Goal: Transaction & Acquisition: Book appointment/travel/reservation

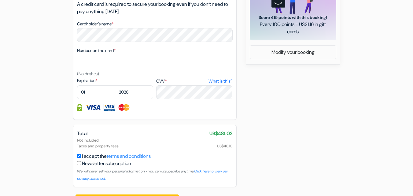
scroll to position [309, 0]
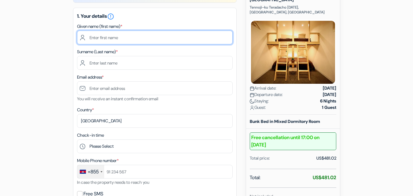
scroll to position [60, 0]
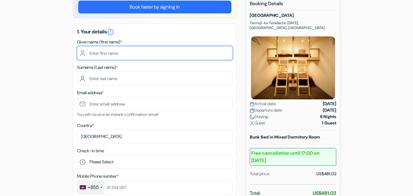
click at [144, 60] on input "text" at bounding box center [155, 53] width 156 height 14
type input "ADESOPE WASIU"
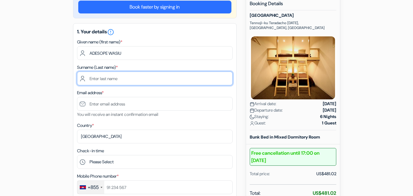
click at [137, 80] on input "text" at bounding box center [155, 78] width 156 height 14
type input "ADESOPE"
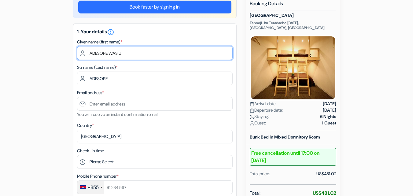
click at [108, 55] on input "ADESOPE WASIU" at bounding box center [155, 53] width 156 height 14
type input "[PERSON_NAME]"
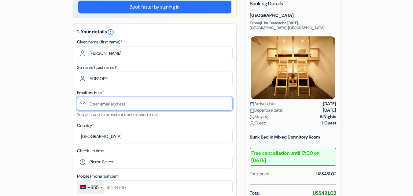
click at [99, 105] on input "text" at bounding box center [155, 104] width 156 height 14
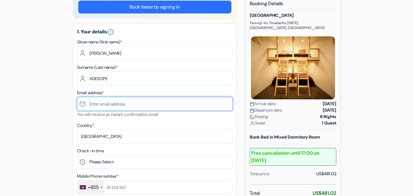
click at [99, 105] on input "text" at bounding box center [155, 104] width 156 height 14
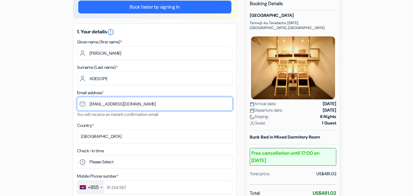
type input "[EMAIL_ADDRESS][DOMAIN_NAME]"
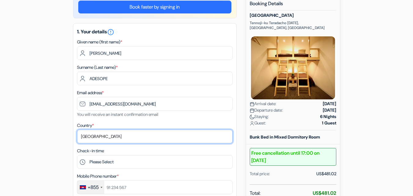
click at [84, 134] on select "Select country [GEOGRAPHIC_DATA] [GEOGRAPHIC_DATA] [GEOGRAPHIC_DATA] [GEOGRAPHI…" at bounding box center [155, 137] width 156 height 14
select select "ng"
click at [77, 130] on select "Select country [GEOGRAPHIC_DATA] [GEOGRAPHIC_DATA] [GEOGRAPHIC_DATA] [GEOGRAPHI…" at bounding box center [155, 137] width 156 height 14
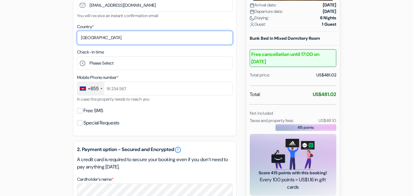
scroll to position [165, 0]
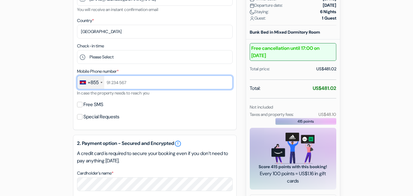
click at [142, 85] on input "text" at bounding box center [155, 82] width 156 height 14
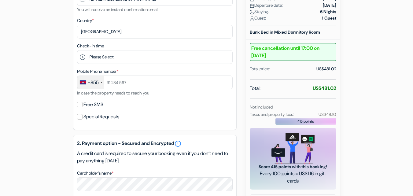
click at [98, 82] on div "+855" at bounding box center [93, 82] width 11 height 7
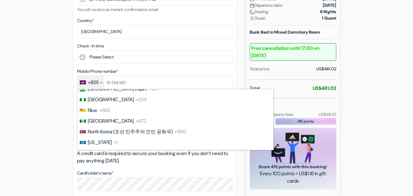
scroll to position [1704, 0]
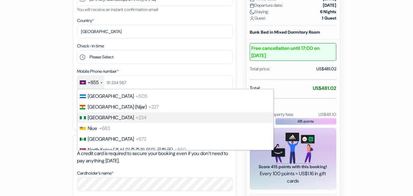
click at [157, 119] on li "Nigeria +234" at bounding box center [175, 117] width 196 height 11
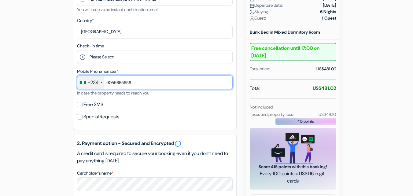
type input "9055665656"
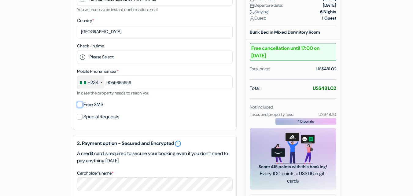
click at [80, 106] on input "Free SMS" at bounding box center [79, 104] width 5 height 5
checkbox input "true"
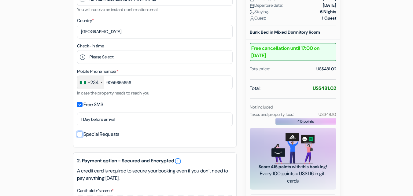
click at [79, 137] on input "Special Requests" at bounding box center [79, 133] width 5 height 5
checkbox input "true"
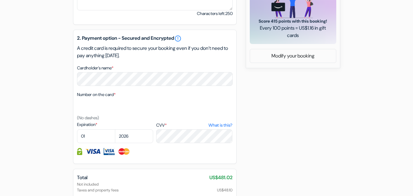
scroll to position [311, 0]
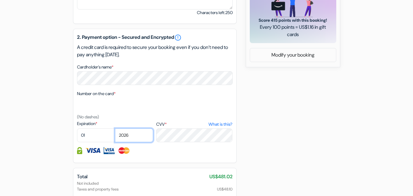
select select "2028"
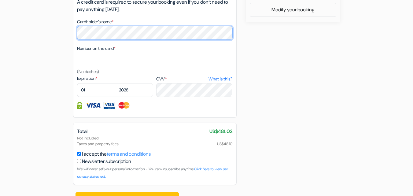
scroll to position [372, 0]
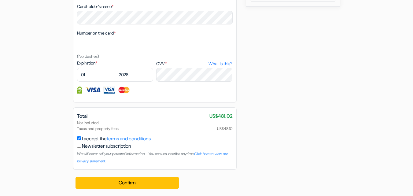
click at [79, 147] on input "checkbox" at bounding box center [79, 146] width 4 height 4
checkbox input "true"
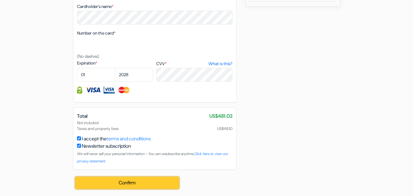
click at [106, 182] on button "Confirm Loading..." at bounding box center [127, 183] width 104 height 12
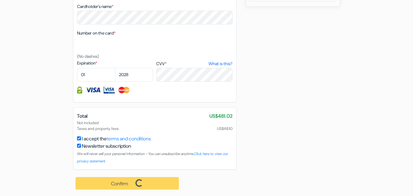
click at [95, 185] on div "Confirm Loading... Processing request ..." at bounding box center [127, 183] width 109 height 27
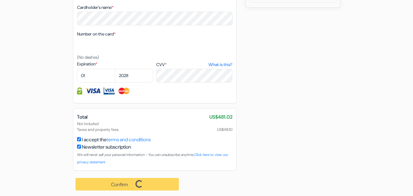
scroll to position [373, 0]
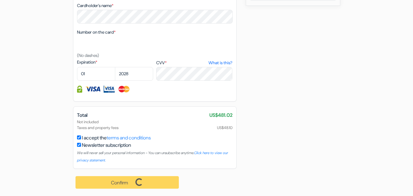
click at [151, 183] on div "Confirm Loading... Processing request ..." at bounding box center [127, 182] width 109 height 27
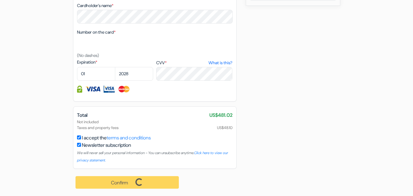
scroll to position [202, 0]
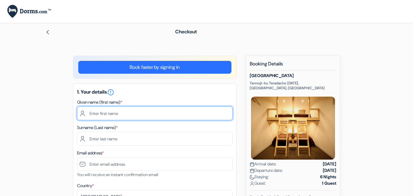
click at [160, 113] on input "text" at bounding box center [155, 113] width 156 height 14
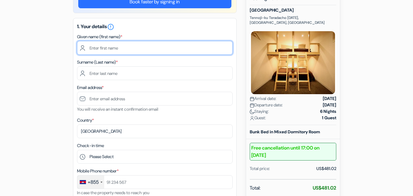
scroll to position [64, 0]
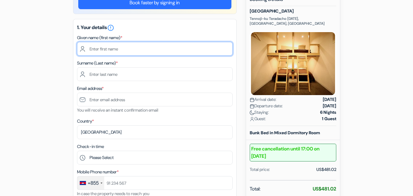
click at [131, 54] on input "text" at bounding box center [155, 49] width 156 height 14
type input "[PERSON_NAME]"
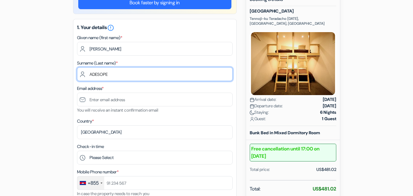
type input "ADESOPE"
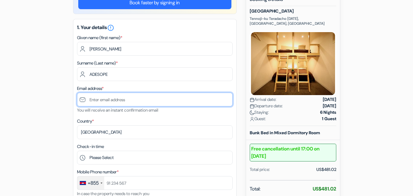
click at [107, 102] on input "text" at bounding box center [155, 100] width 156 height 14
type input "M"
type input "makindea21@gmail.com"
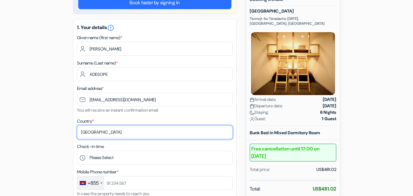
click at [87, 130] on select "Select country [GEOGRAPHIC_DATA] [GEOGRAPHIC_DATA] [GEOGRAPHIC_DATA] [GEOGRAPHI…" at bounding box center [155, 132] width 156 height 14
select select "ng"
click at [77, 125] on select "Select country [GEOGRAPHIC_DATA] [GEOGRAPHIC_DATA] [GEOGRAPHIC_DATA] [GEOGRAPHI…" at bounding box center [155, 132] width 156 height 14
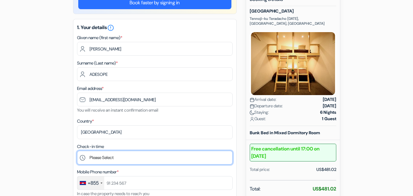
click at [114, 158] on select "Please Select 16:00 17:00 18:00 19:00 20:00 21:00" at bounding box center [155, 158] width 156 height 14
select select "20"
click at [77, 151] on select "Please Select 16:00 17:00 18:00 19:00 20:00 21:00" at bounding box center [155, 158] width 156 height 14
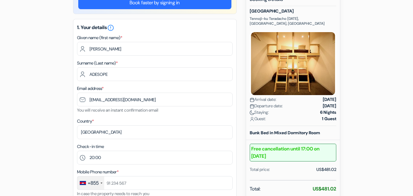
click at [101, 184] on div "+855" at bounding box center [90, 182] width 27 height 13
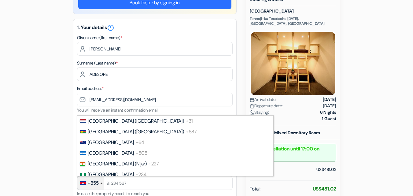
scroll to position [1679, 0]
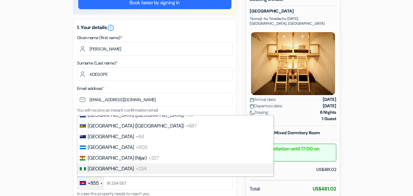
click at [220, 167] on li "Nigeria +234" at bounding box center [175, 168] width 196 height 11
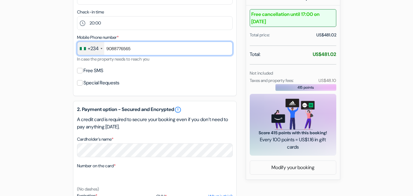
scroll to position [202, 0]
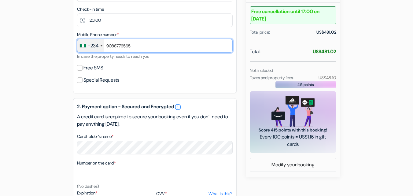
type input "9088776565"
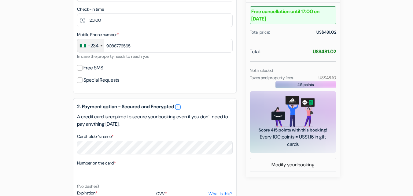
select select "2028"
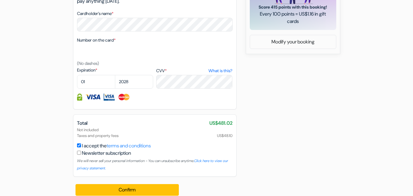
scroll to position [332, 0]
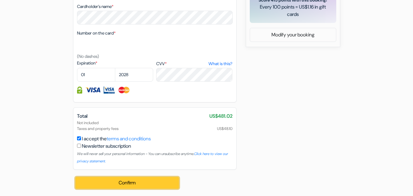
click at [111, 180] on button "Confirm Loading..." at bounding box center [127, 183] width 104 height 12
